Goal: Information Seeking & Learning: Learn about a topic

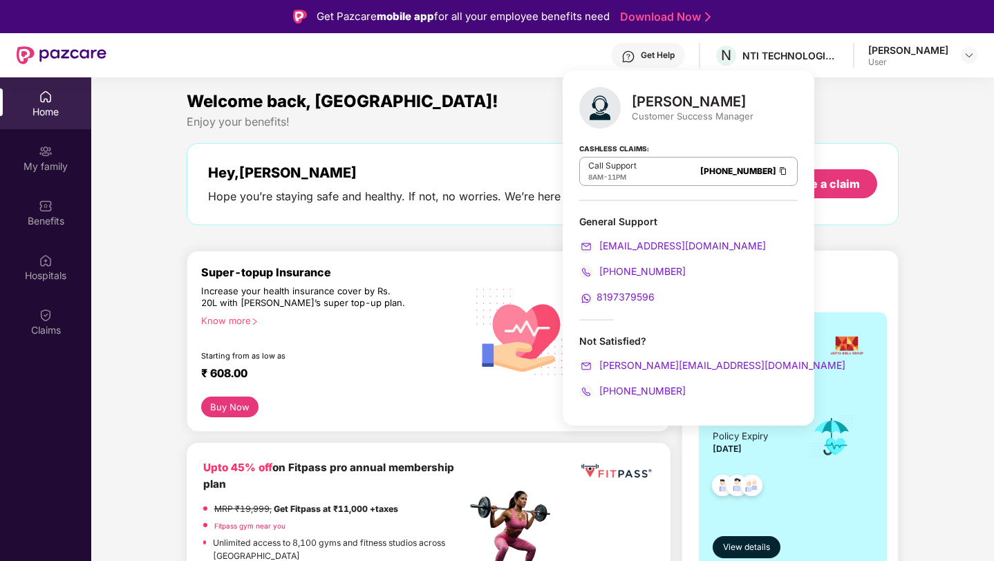
click at [522, 108] on div "Welcome back, [GEOGRAPHIC_DATA]!" at bounding box center [543, 101] width 713 height 26
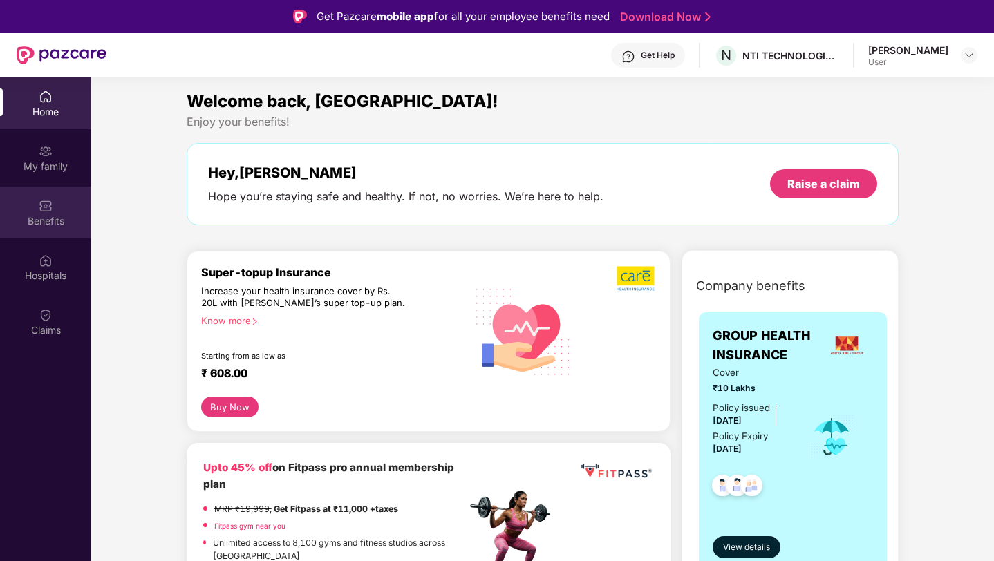
click at [43, 209] on img at bounding box center [46, 206] width 14 height 14
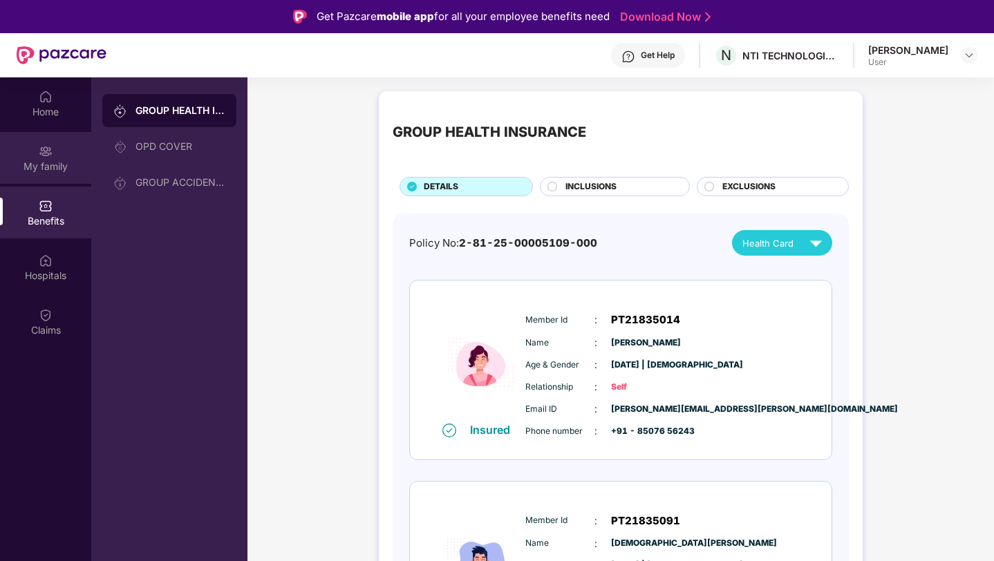
click at [62, 158] on div "My family" at bounding box center [45, 158] width 91 height 52
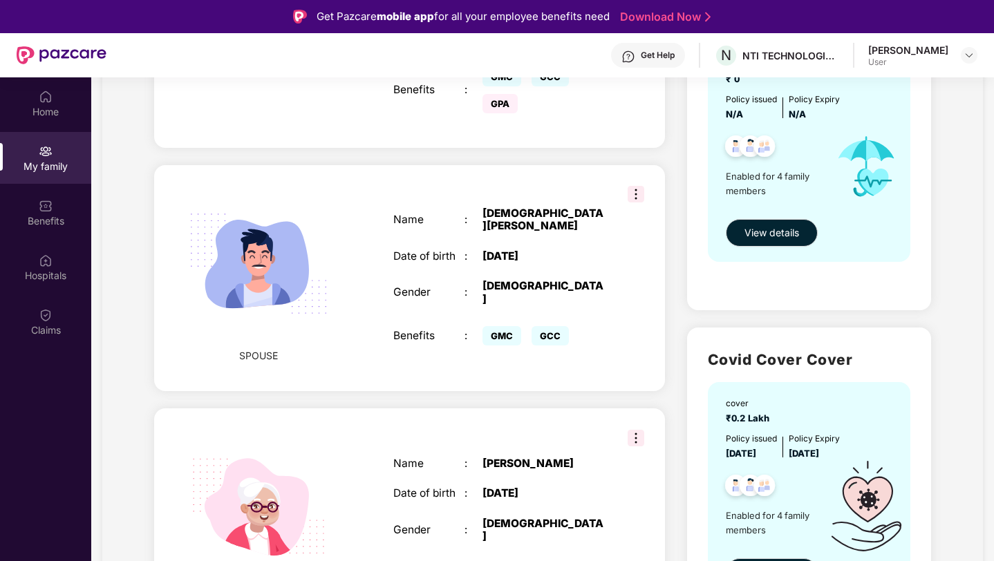
scroll to position [604, 0]
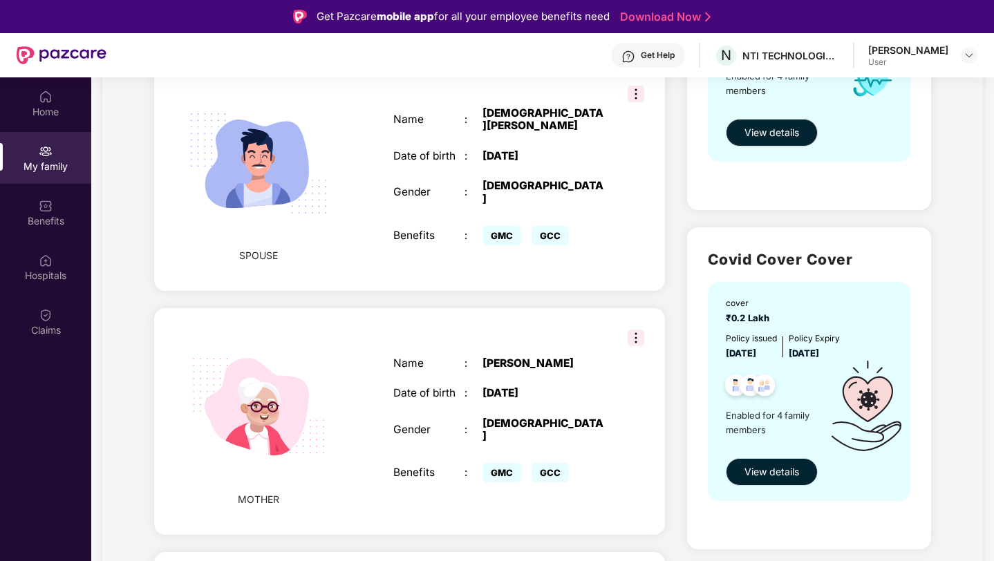
click at [765, 470] on span "View details" at bounding box center [772, 472] width 55 height 15
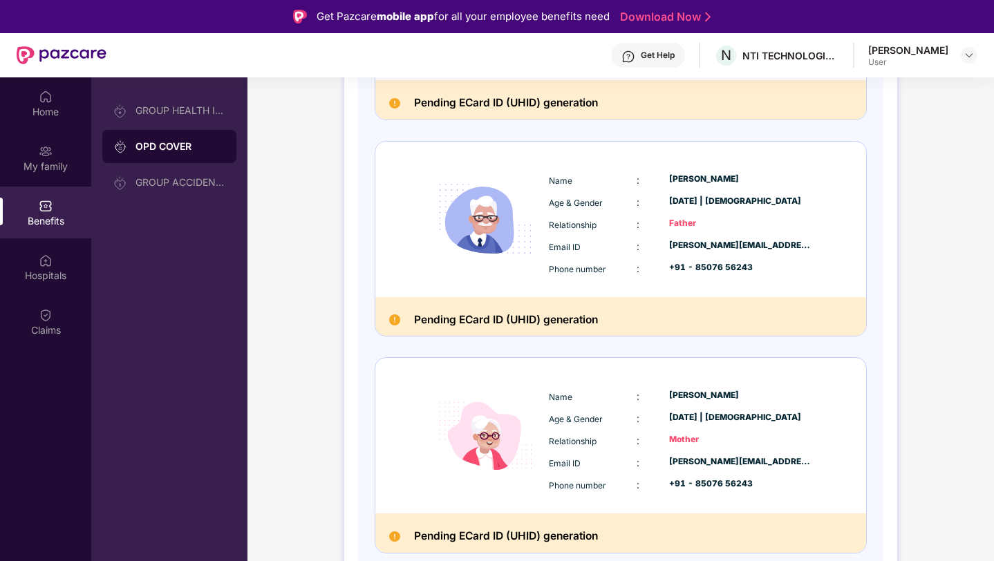
scroll to position [77, 0]
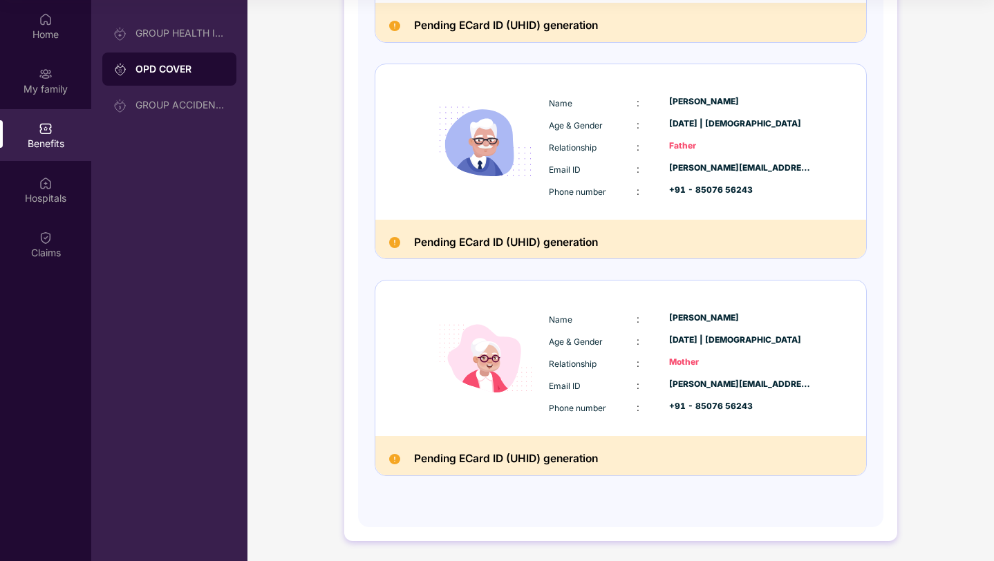
click at [164, 65] on div "OPD COVER" at bounding box center [181, 69] width 90 height 14
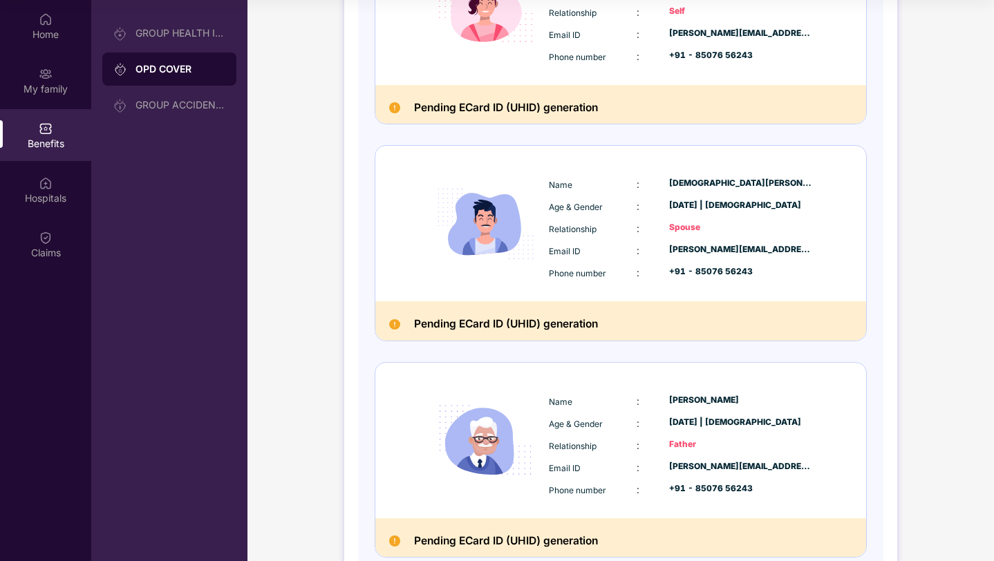
scroll to position [0, 0]
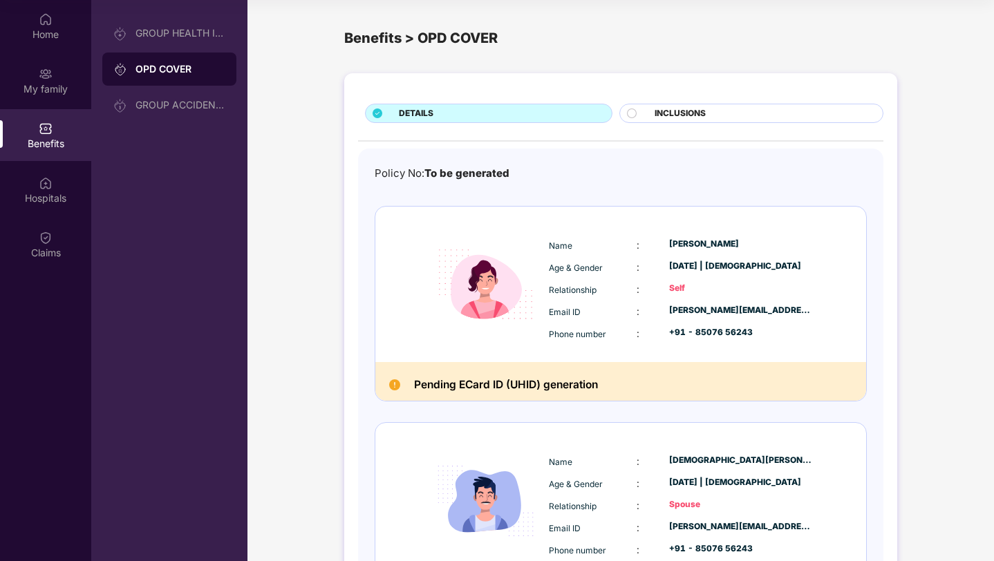
click at [557, 118] on div "DETAILS" at bounding box center [498, 114] width 213 height 15
click at [553, 114] on div "DETAILS" at bounding box center [498, 114] width 213 height 15
click at [720, 107] on div "INCLUSIONS" at bounding box center [762, 114] width 228 height 15
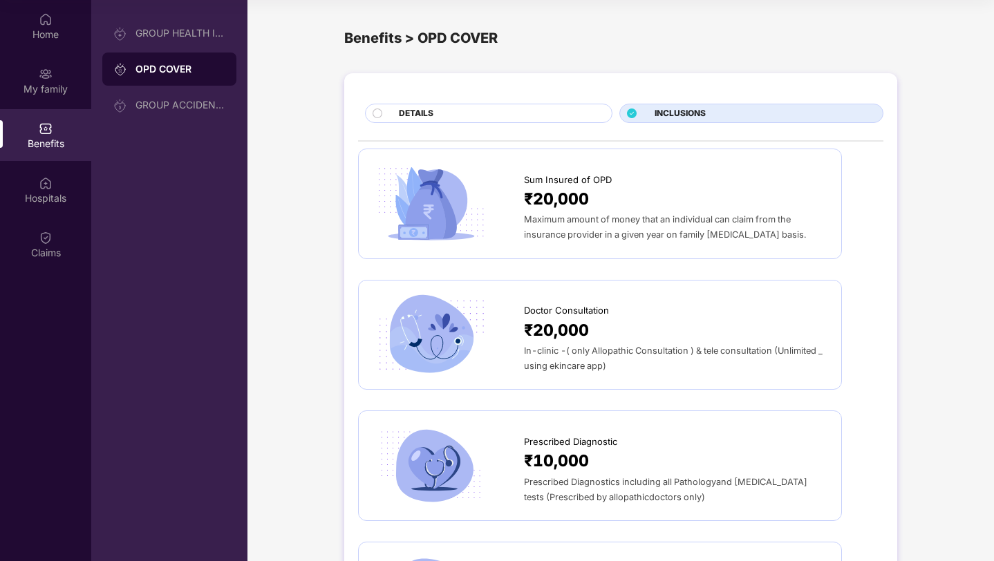
click at [565, 197] on span "₹20,000" at bounding box center [556, 199] width 65 height 25
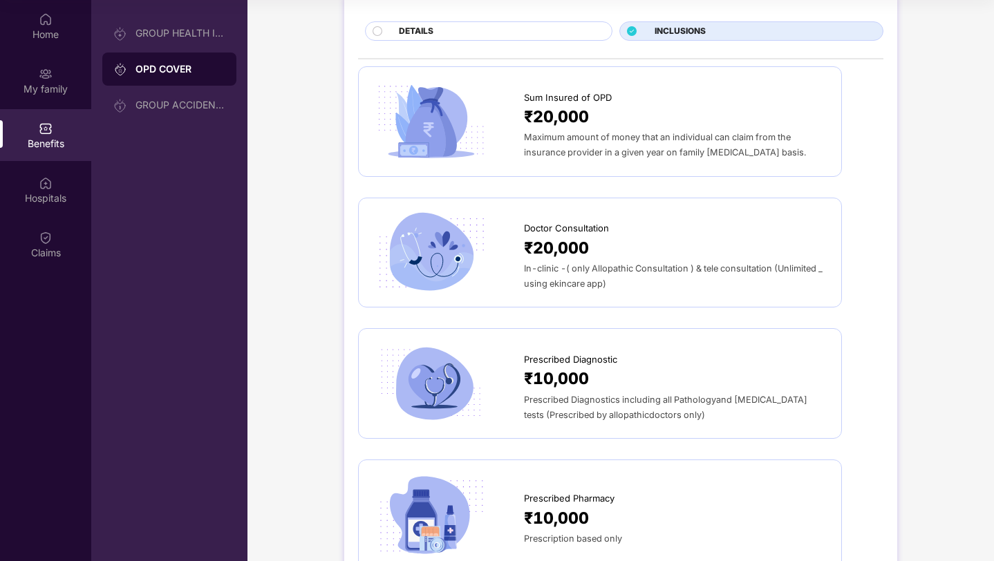
scroll to position [87, 0]
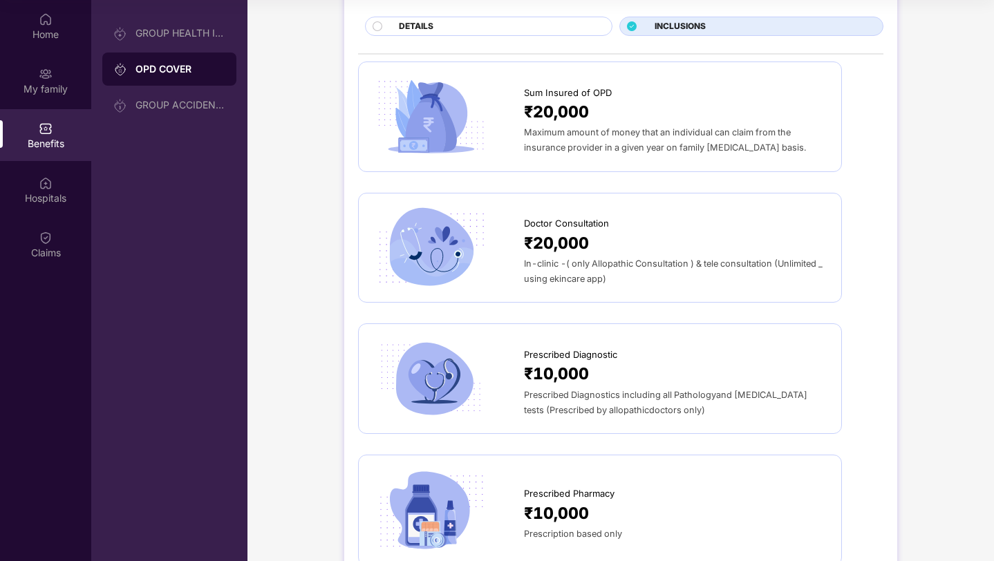
click at [559, 281] on span "In-clinic -( only Allopathic Consultation ) & tele consultation (Unlimited _ us…" at bounding box center [673, 272] width 299 height 26
click at [575, 144] on span "Maximum amount of money that an individual can claim from the insurance provide…" at bounding box center [665, 140] width 282 height 26
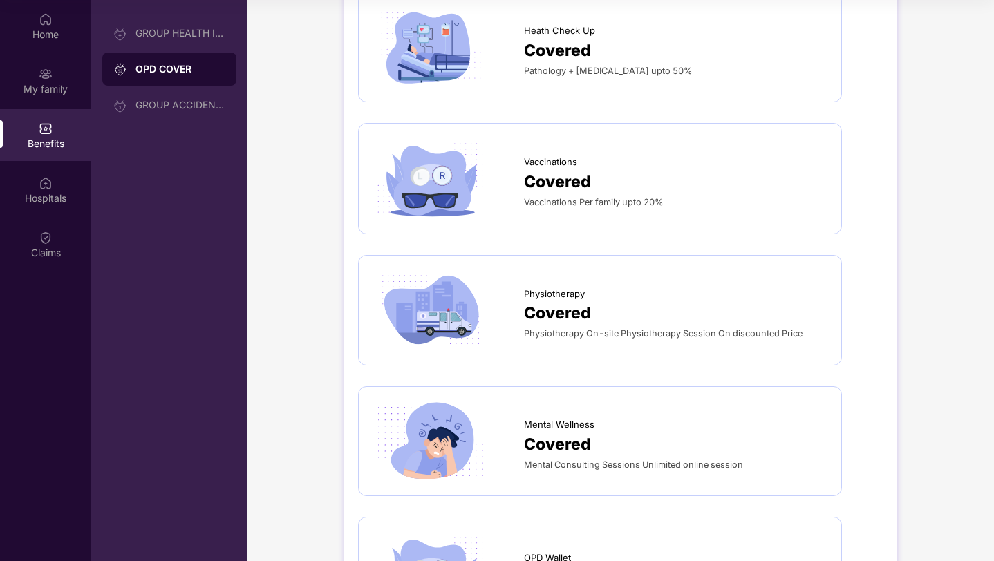
scroll to position [946, 0]
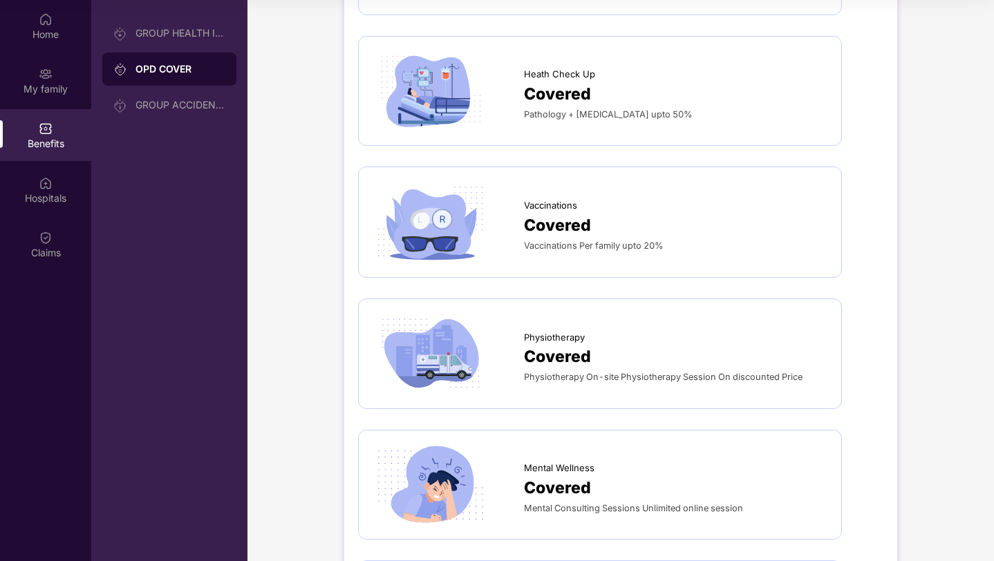
click at [562, 333] on span "Physiotherapy" at bounding box center [554, 337] width 61 height 14
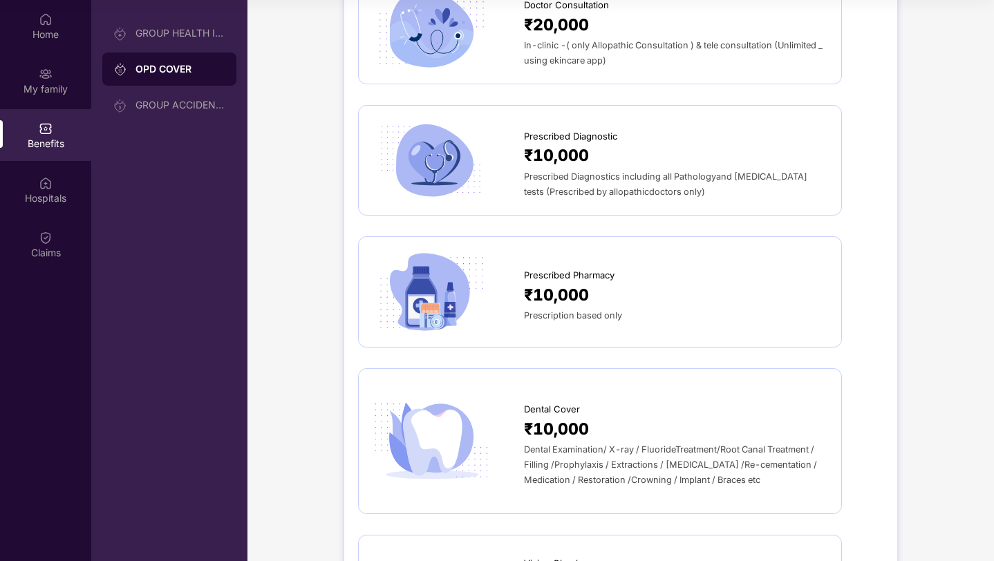
scroll to position [0, 0]
